Goal: Navigation & Orientation: Find specific page/section

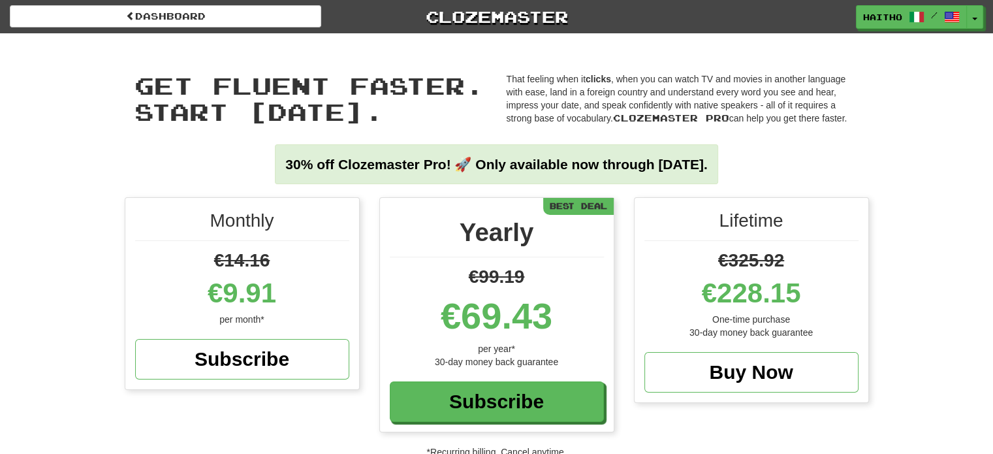
click at [241, 4] on div "Dashboard Clozemaster Haitho / Toggle Dropdown Dashboard Leaderboard Activity F…" at bounding box center [496, 14] width 993 height 29
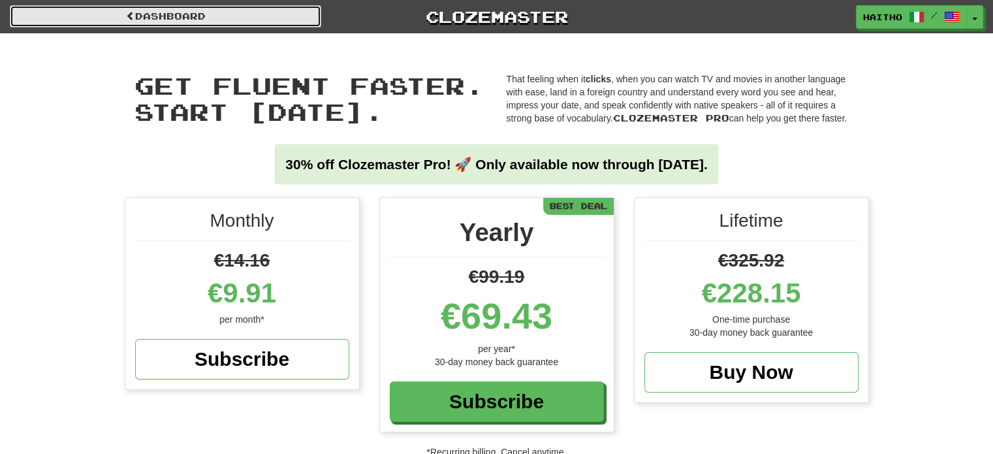
click at [240, 12] on link "Dashboard" at bounding box center [165, 16] width 311 height 22
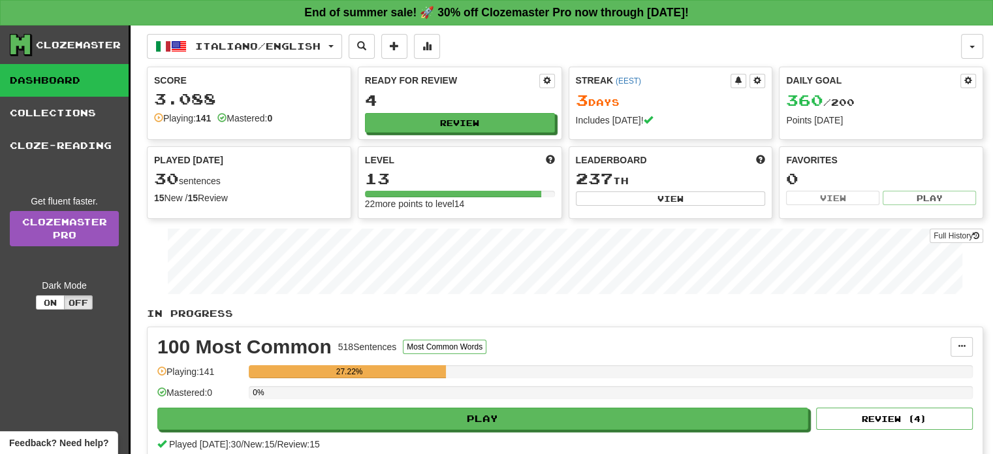
click at [486, 51] on div "Italiano / English Deutsch / English Streak: 0 Review: 0 Daily Goal: 0 / 200 It…" at bounding box center [554, 46] width 814 height 25
